Goal: Task Accomplishment & Management: Manage account settings

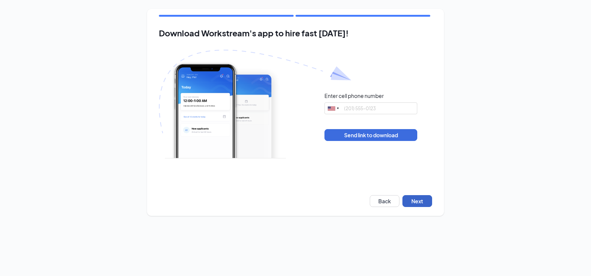
click at [422, 201] on button "Next" at bounding box center [417, 201] width 30 height 12
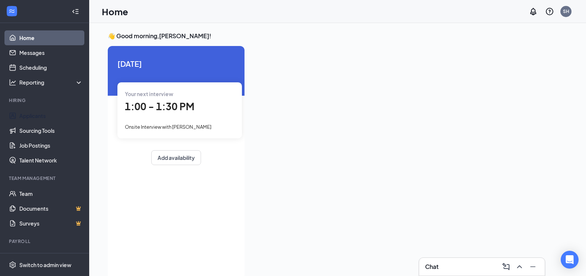
click at [45, 114] on link "Applicants" at bounding box center [50, 115] width 63 height 15
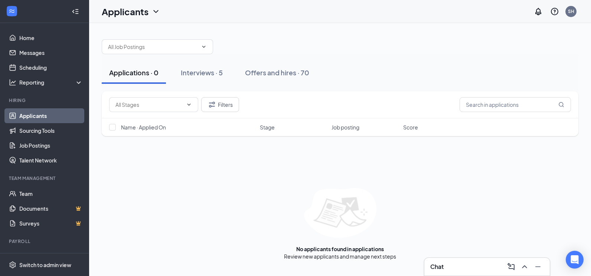
click at [204, 68] on button "Interviews · 5" at bounding box center [201, 73] width 57 height 22
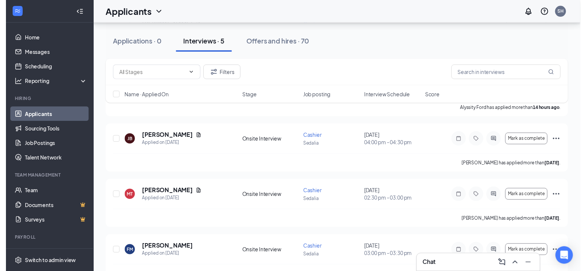
scroll to position [149, 0]
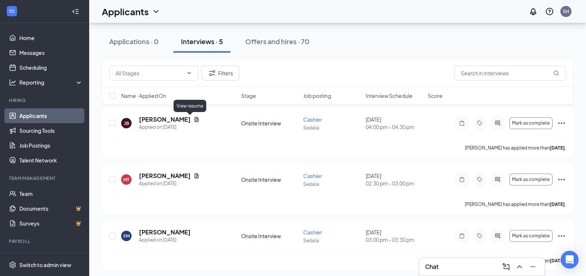
click at [195, 119] on icon "Document" at bounding box center [197, 119] width 4 height 5
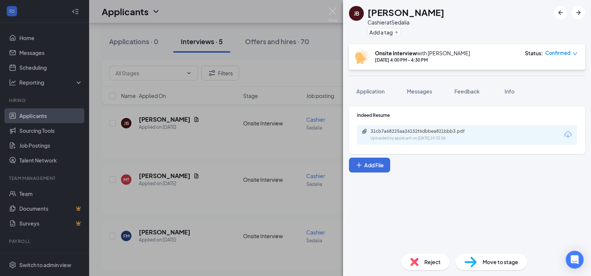
click at [418, 128] on div "31cb7a68225aa24152f6dbbea821bbb3.pdf Uploaded by applicant on Sep 13, 2025 at 1…" at bounding box center [467, 135] width 220 height 20
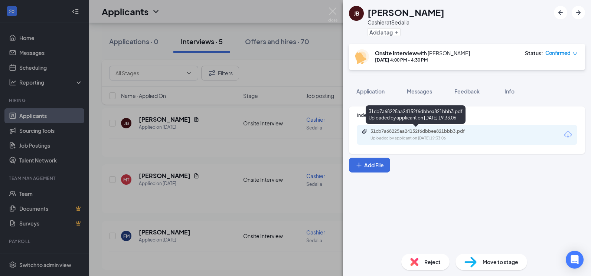
click at [418, 133] on div "31cb7a68225aa24152f6dbbea821bbb3.pdf" at bounding box center [423, 131] width 104 height 6
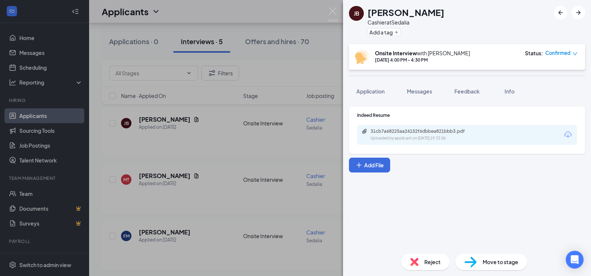
click at [235, 157] on div "JB Jazielee Baylark Cashier at Sedalia Add a tag Onsite Interview with Kendra A…" at bounding box center [295, 138] width 591 height 276
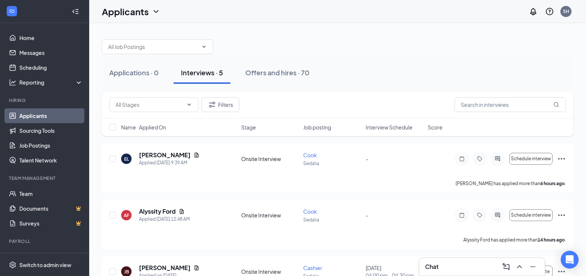
click at [258, 73] on div "Offers and hires · 70" at bounding box center [277, 72] width 64 height 9
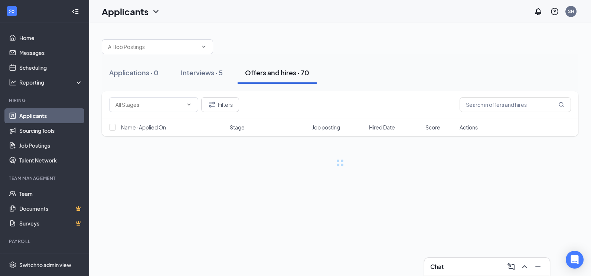
click at [206, 74] on div "Interviews · 5" at bounding box center [202, 72] width 42 height 9
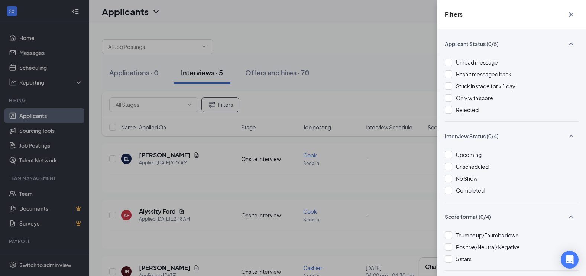
click at [444, 111] on div at bounding box center [447, 109] width 7 height 7
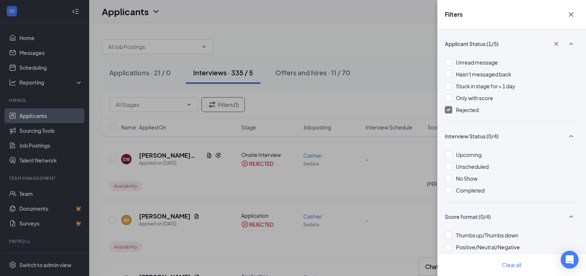
click at [406, 59] on div "Filters Applicant Status (1/5) Unread message Hasn't messaged back Stuck in sta…" at bounding box center [293, 138] width 586 height 276
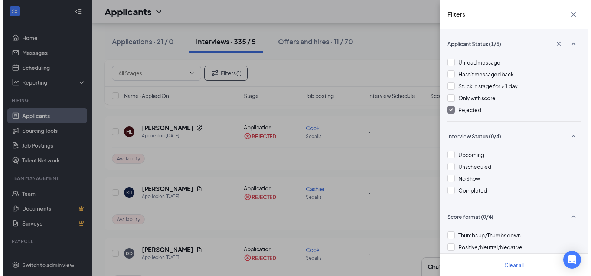
scroll to position [149, 0]
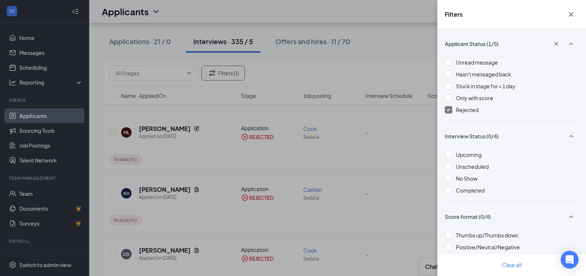
click at [570, 16] on icon "Cross" at bounding box center [570, 14] width 9 height 9
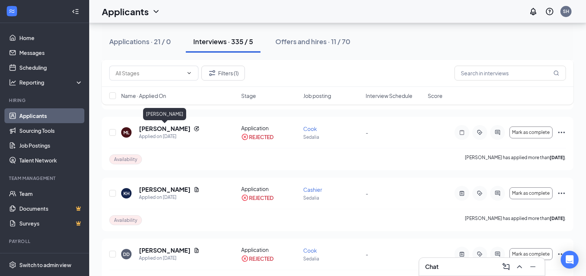
click at [166, 129] on h5 "Mitchell Langdon" at bounding box center [165, 129] width 52 height 8
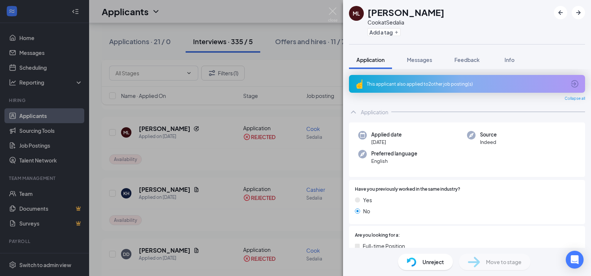
click at [460, 87] on div "This applicant also applied to 2 other job posting(s)" at bounding box center [467, 84] width 236 height 18
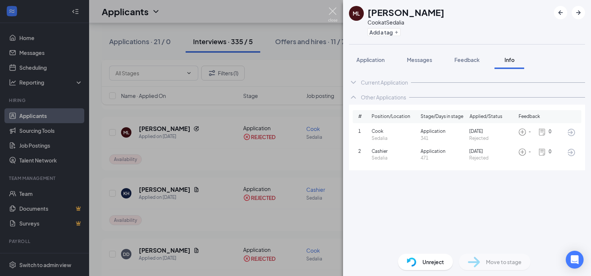
click at [333, 12] on img at bounding box center [332, 14] width 9 height 14
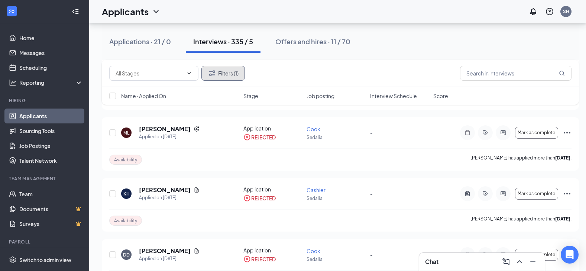
click at [224, 73] on button "Filters (1)" at bounding box center [222, 73] width 43 height 15
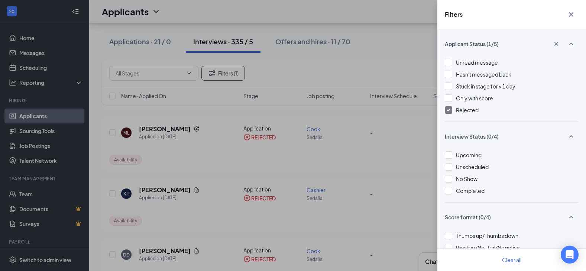
click at [450, 108] on img at bounding box center [448, 109] width 4 height 3
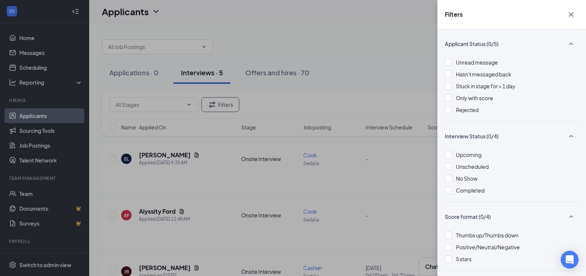
click at [378, 74] on div "Filters Applicant Status (0/5) Unread message Hasn't messaged back Stuck in sta…" at bounding box center [293, 138] width 586 height 276
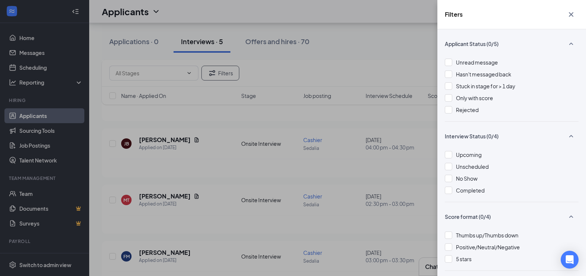
scroll to position [151, 0]
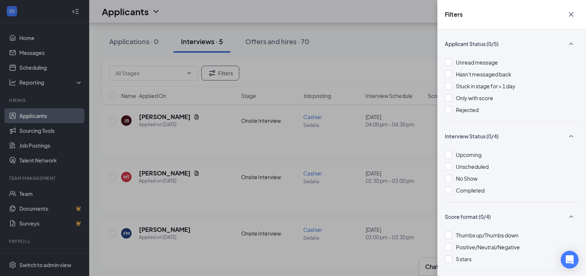
click at [570, 14] on icon "Cross" at bounding box center [570, 14] width 9 height 9
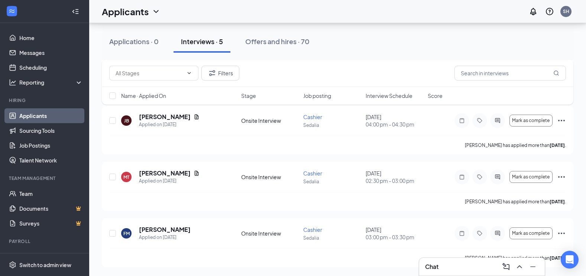
click at [563, 232] on icon "Ellipses" at bounding box center [561, 233] width 9 height 9
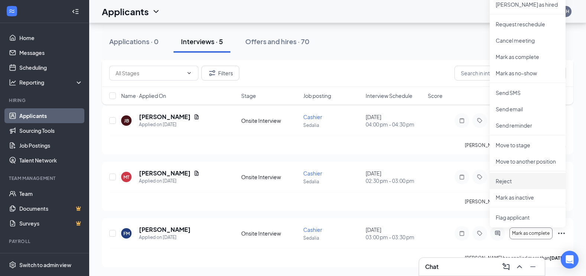
click at [510, 182] on p "Reject" at bounding box center [527, 180] width 64 height 7
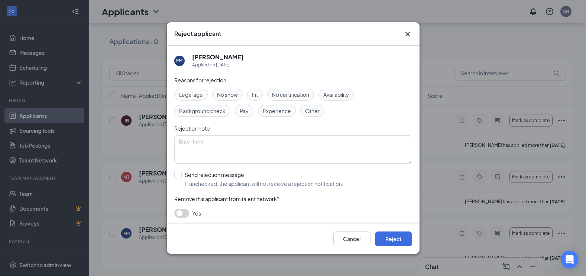
click at [219, 95] on span "No show" at bounding box center [227, 95] width 21 height 8
click at [240, 138] on textarea at bounding box center [293, 150] width 238 height 28
type textarea "no show to interview"
click at [180, 176] on input "Send rejection message If unchecked, the applicant will not receive a rejection…" at bounding box center [258, 179] width 169 height 16
checkbox input "true"
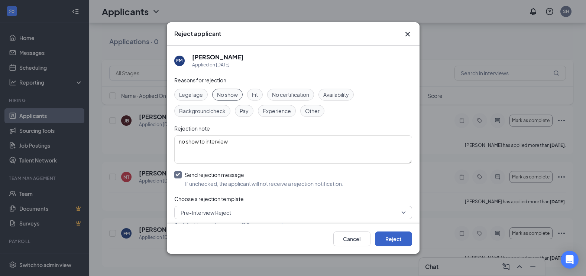
click at [394, 238] on button "Reject" at bounding box center [393, 239] width 37 height 15
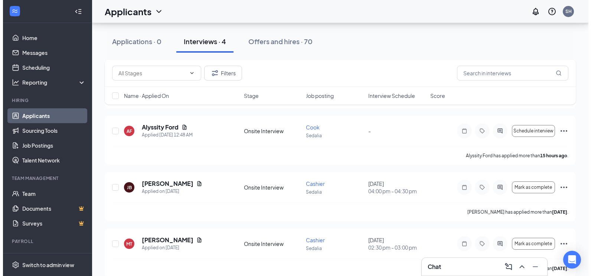
scroll to position [111, 0]
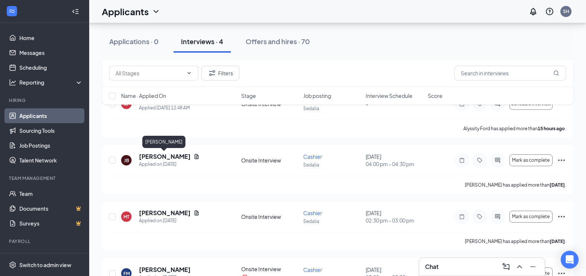
click at [162, 157] on h5 "Jazielee Baylark" at bounding box center [165, 157] width 52 height 8
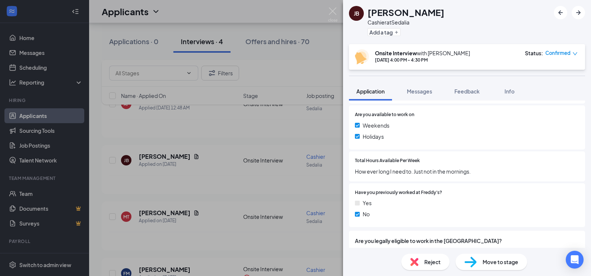
scroll to position [273, 0]
